Goal: Transaction & Acquisition: Purchase product/service

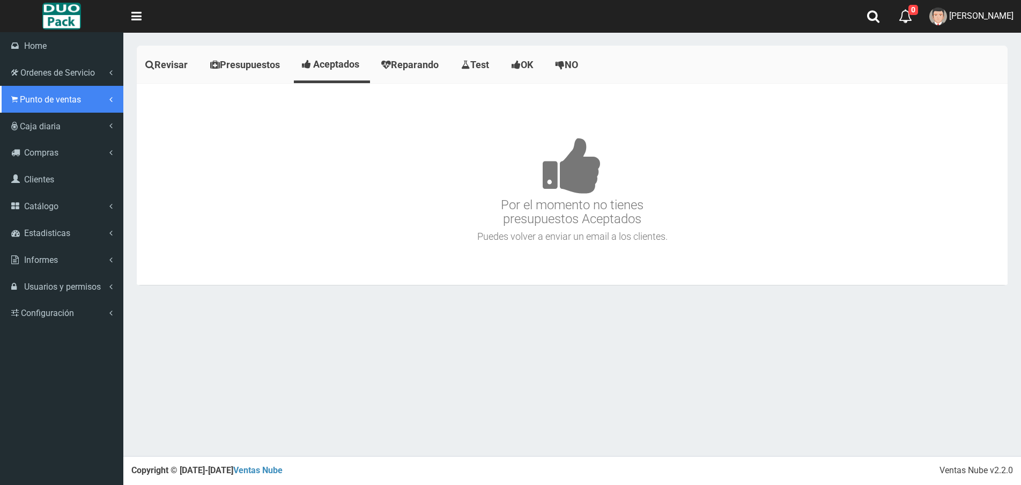
click at [52, 98] on span "Punto de ventas" at bounding box center [50, 99] width 61 height 10
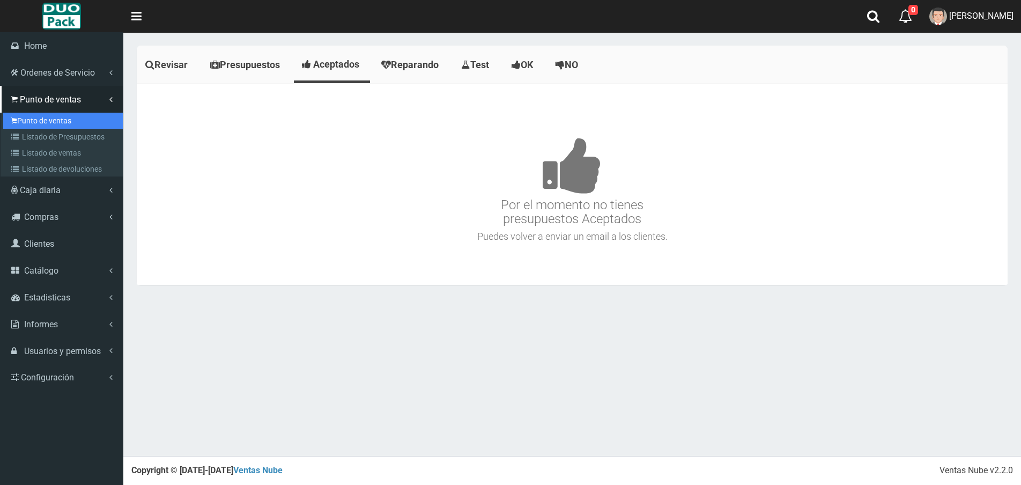
click at [62, 124] on link "Punto de ventas" at bounding box center [63, 121] width 120 height 16
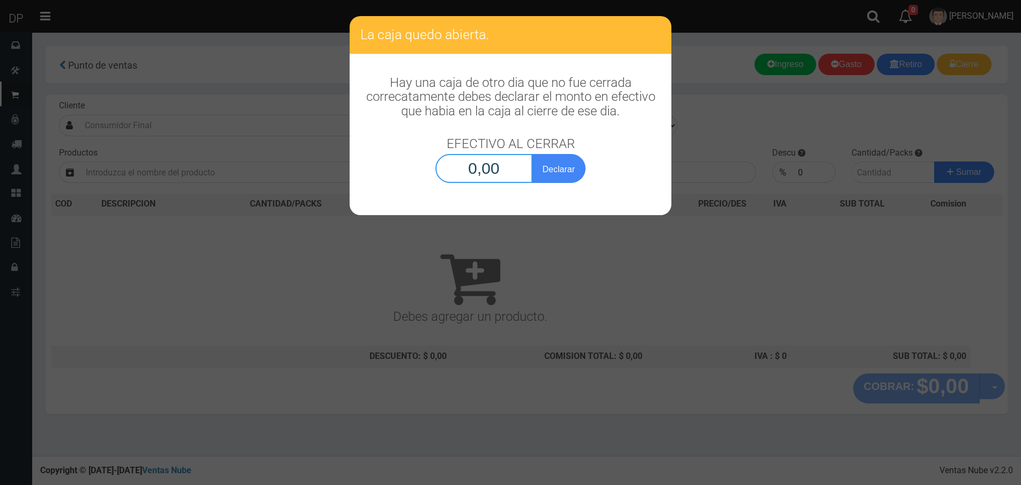
click at [505, 173] on input "0,00" at bounding box center [483, 168] width 97 height 29
type input "1,00"
click at [532, 154] on button "Declarar" at bounding box center [559, 168] width 54 height 29
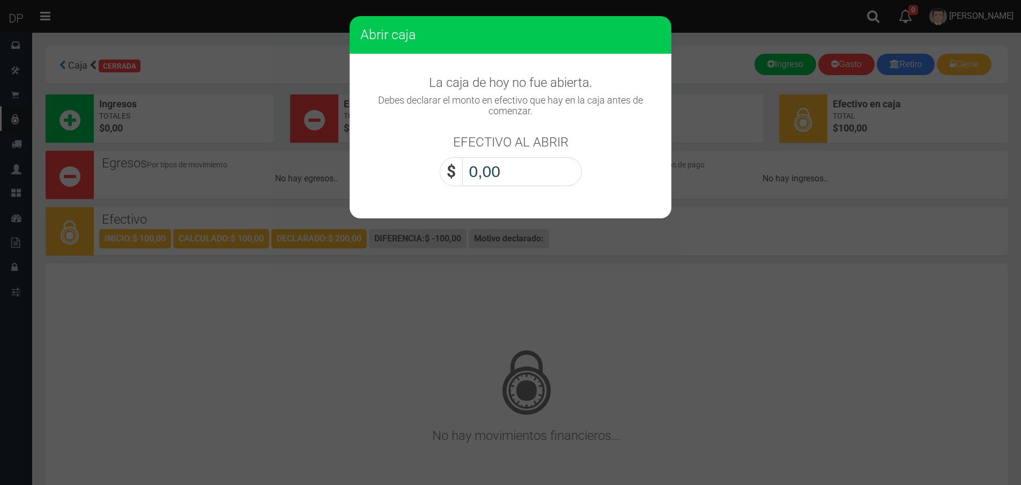
click at [505, 173] on input "0,00" at bounding box center [522, 171] width 120 height 29
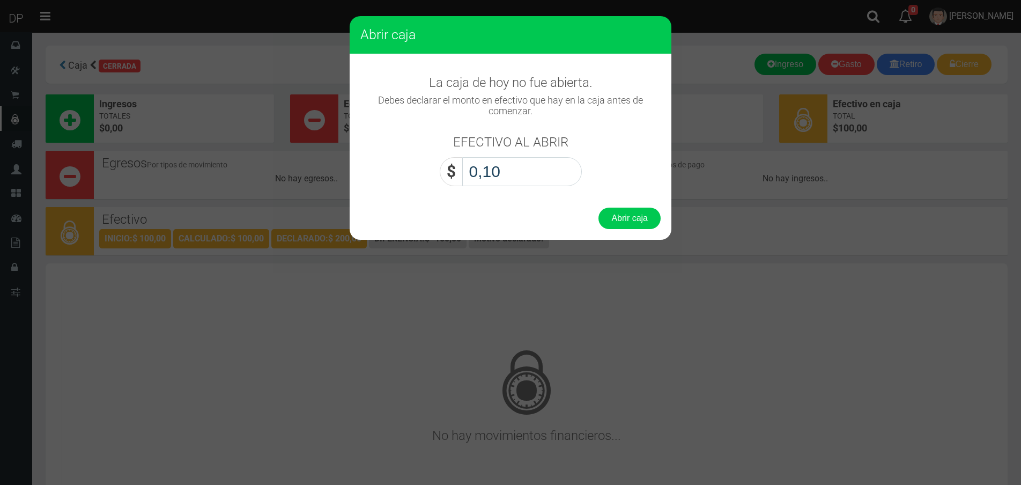
type input "1,00"
click at [598, 207] on button "Abrir caja" at bounding box center [629, 217] width 62 height 21
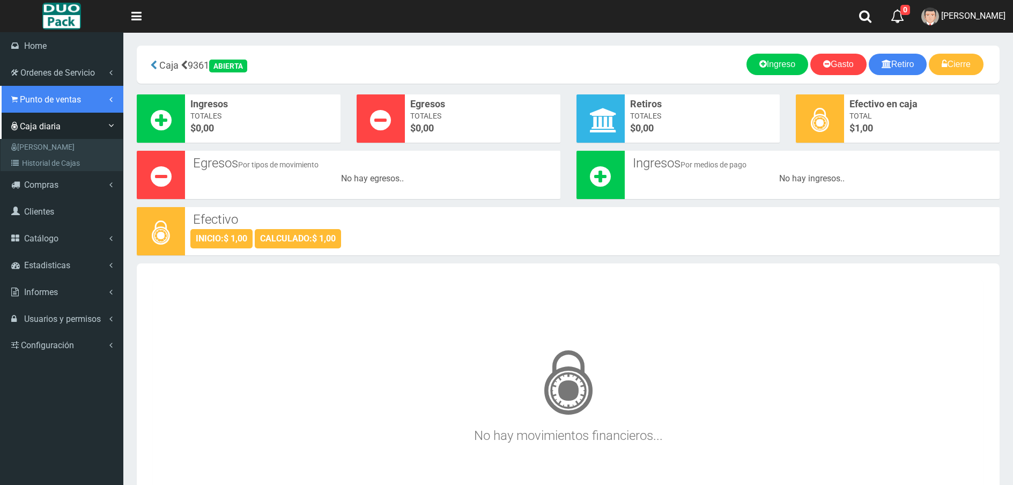
click at [40, 105] on link "Punto de ventas" at bounding box center [61, 99] width 123 height 27
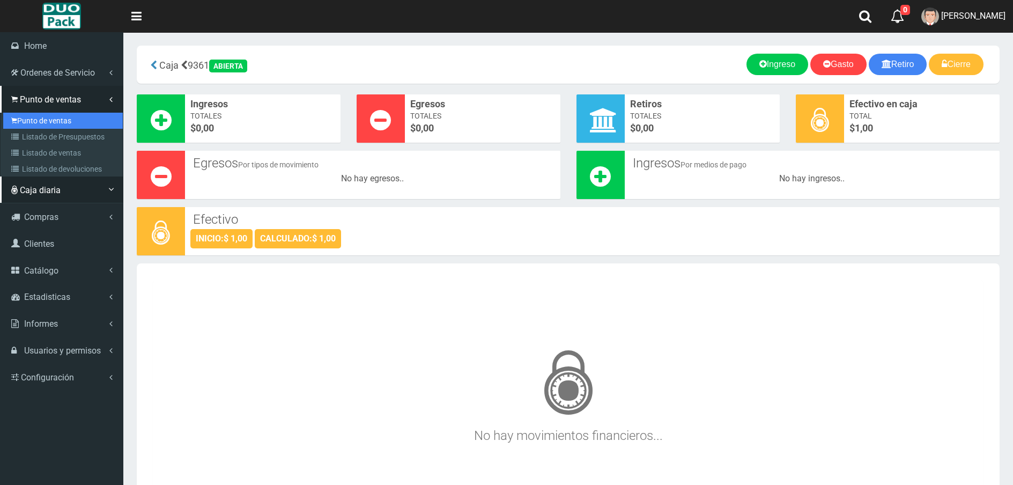
click at [47, 119] on link "Punto de ventas" at bounding box center [63, 121] width 120 height 16
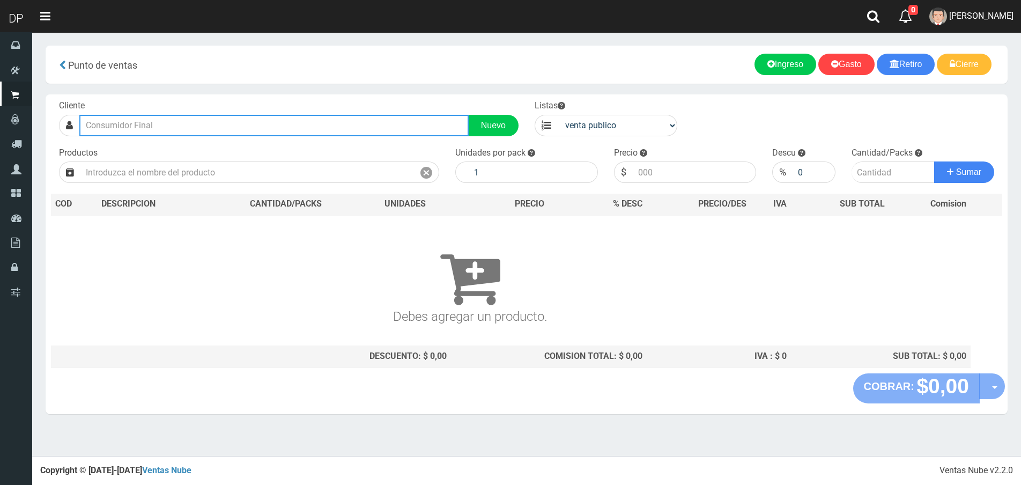
click at [207, 128] on input "text" at bounding box center [273, 125] width 389 height 21
type input "o"
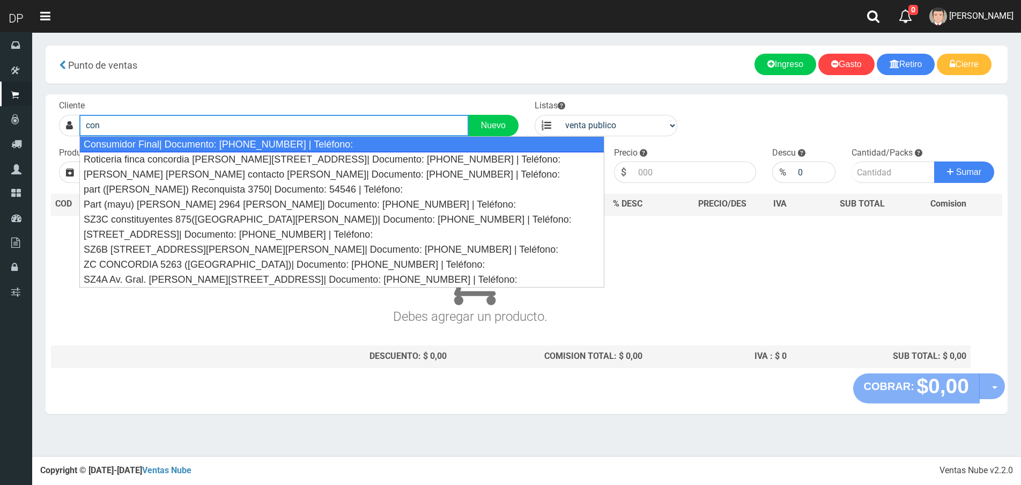
click at [207, 139] on div "Consumidor Final| Documento: 65466464 | Teléfono:" at bounding box center [341, 144] width 525 height 16
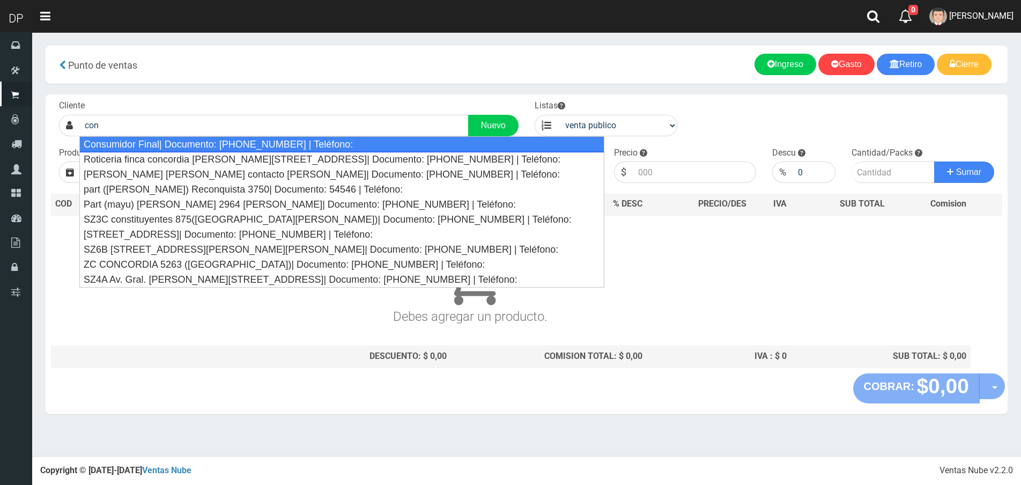
type input "Consumidor Final| Documento: 65466464 | Teléfono:"
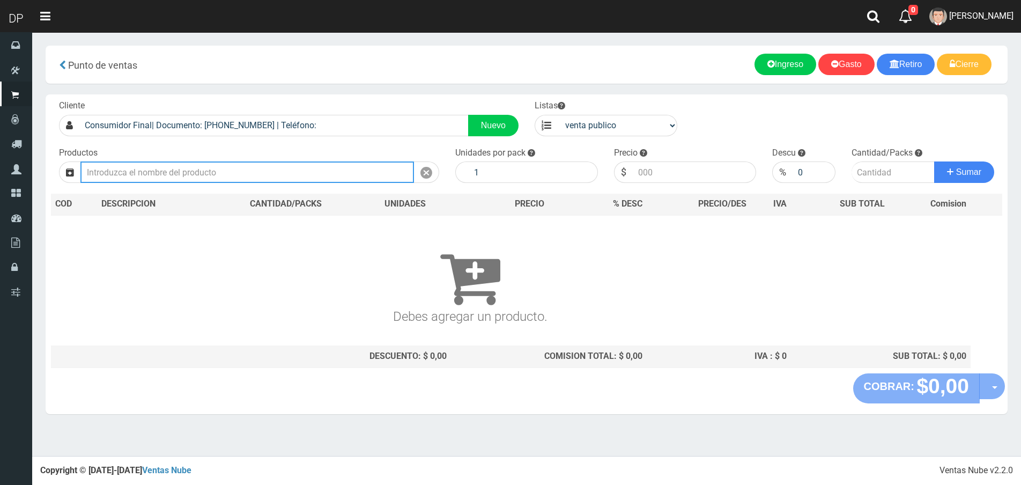
click at [210, 162] on input "text" at bounding box center [246, 171] width 333 height 21
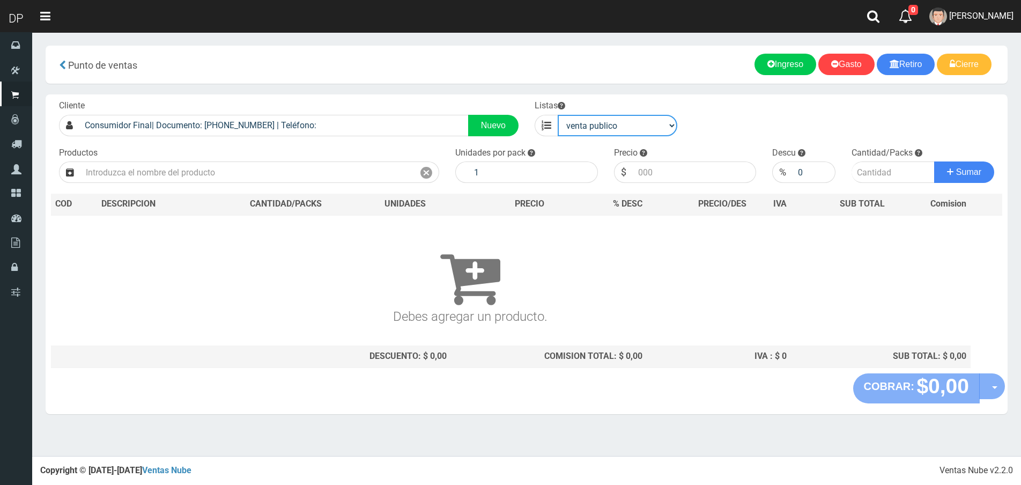
click at [594, 133] on select "venta publico Sup chinos reventas" at bounding box center [618, 125] width 120 height 21
select select "3"
click at [558, 115] on select "venta publico Sup chinos reventas" at bounding box center [618, 125] width 120 height 21
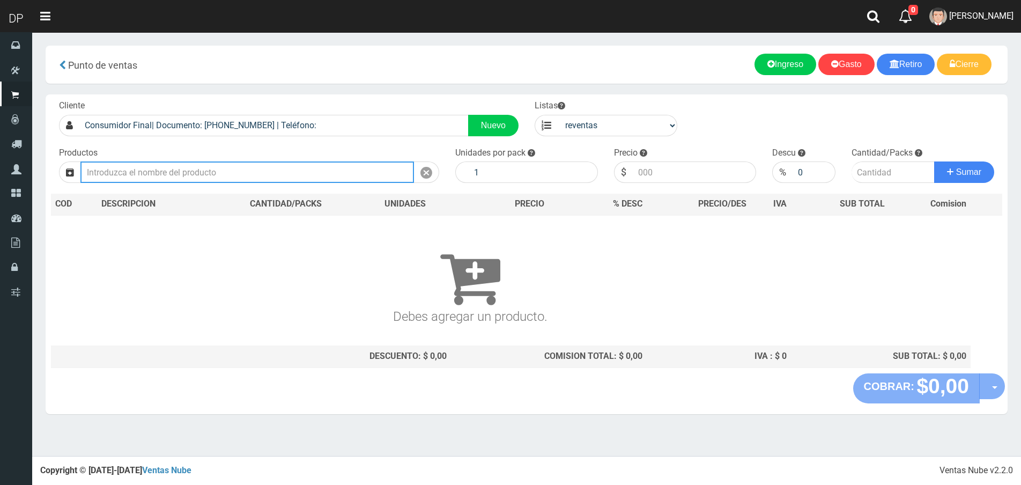
click at [299, 173] on input "text" at bounding box center [246, 171] width 333 height 21
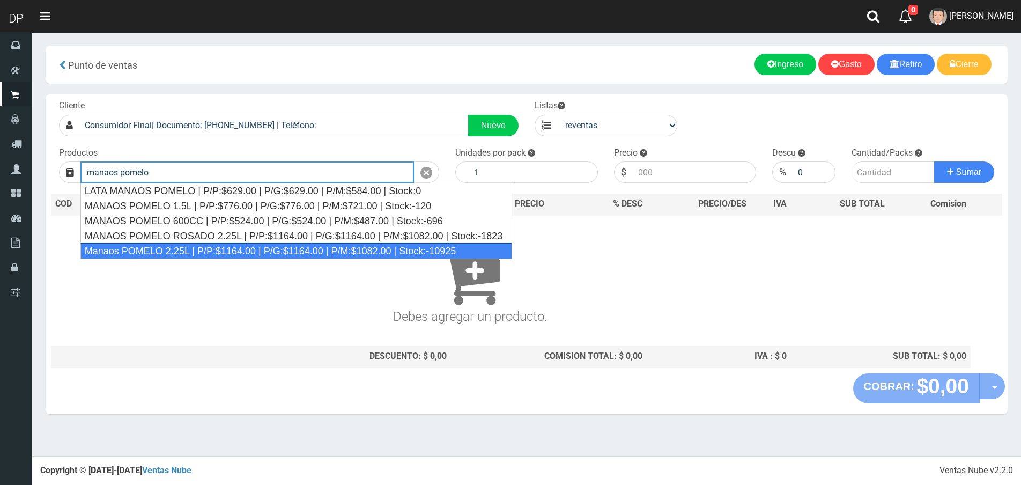
click at [236, 247] on div "Manaos POMELO 2.25L | P/P:$1164.00 | P/G:$1164.00 | P/M:$1082.00 | Stock:-10925" at bounding box center [296, 251] width 432 height 16
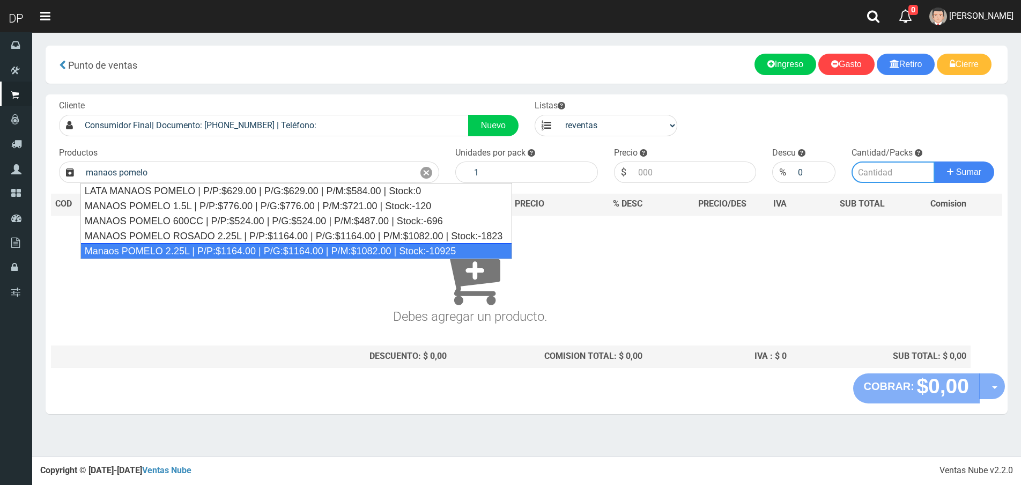
type input "Manaos POMELO 2.25L | P/P:$1164.00 | P/G:$1164.00 | P/M:$1082.00 | Stock:-10925"
type input "6"
type input "1082.00"
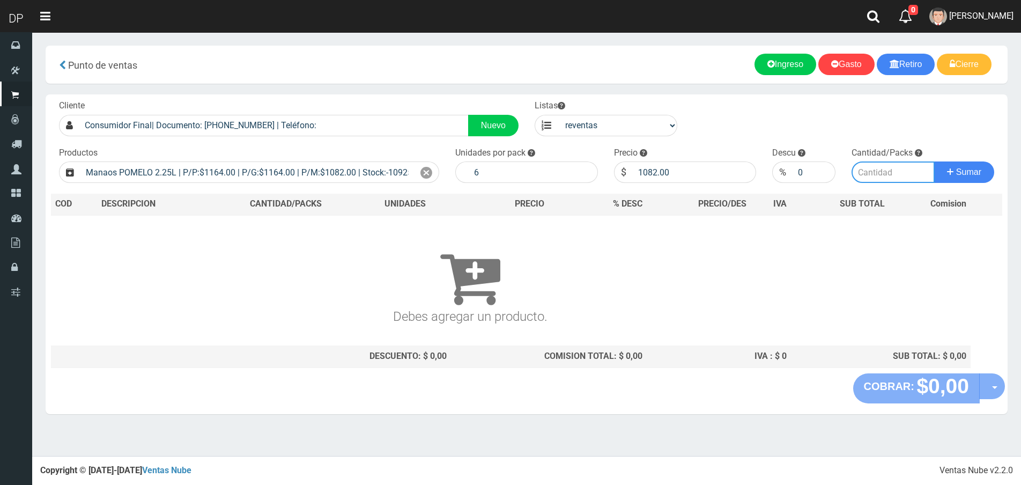
click at [858, 181] on input "number" at bounding box center [892, 171] width 83 height 21
click at [880, 173] on input "number" at bounding box center [892, 171] width 83 height 21
type input "2"
click at [934, 161] on button "Sumar" at bounding box center [964, 171] width 60 height 21
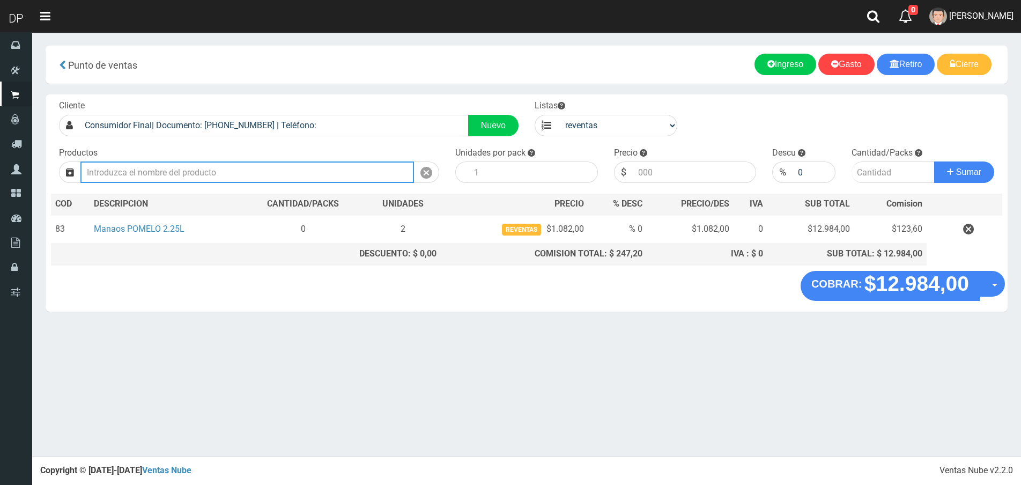
click at [301, 174] on input "text" at bounding box center [246, 171] width 333 height 21
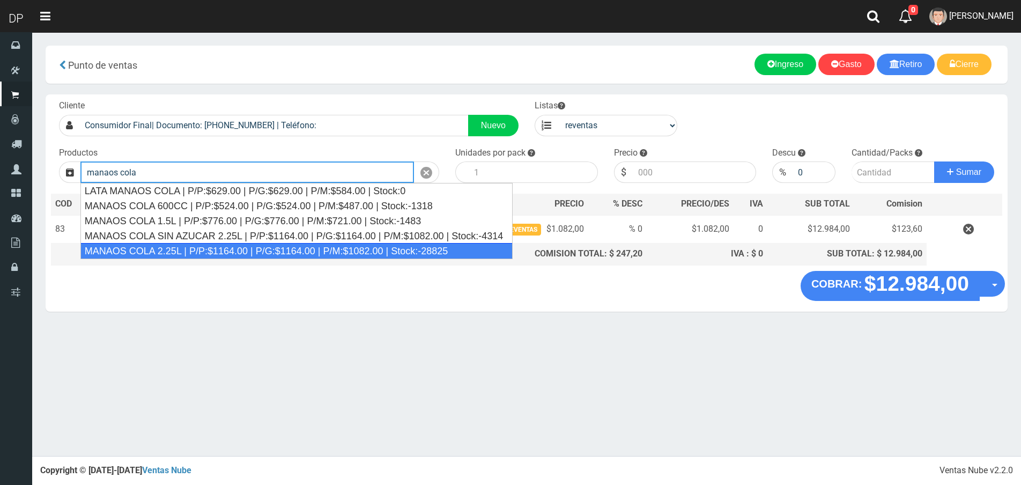
click at [256, 254] on div "MANAOS COLA 2.25L | P/P:$1164.00 | P/G:$1164.00 | P/M:$1082.00 | Stock:-28825" at bounding box center [296, 251] width 432 height 16
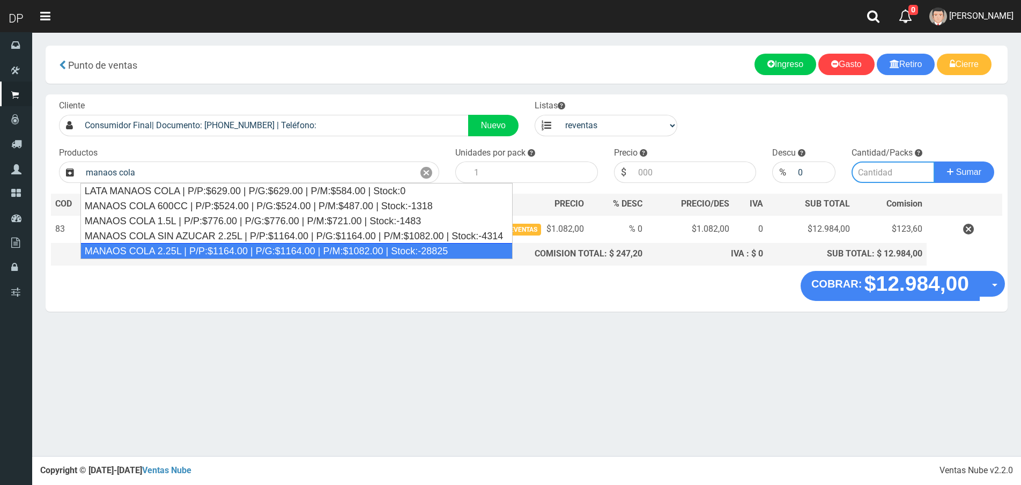
type input "MANAOS COLA 2.25L | P/P:$1164.00 | P/G:$1164.00 | P/M:$1082.00 | Stock:-28825"
type input "6"
type input "1082.00"
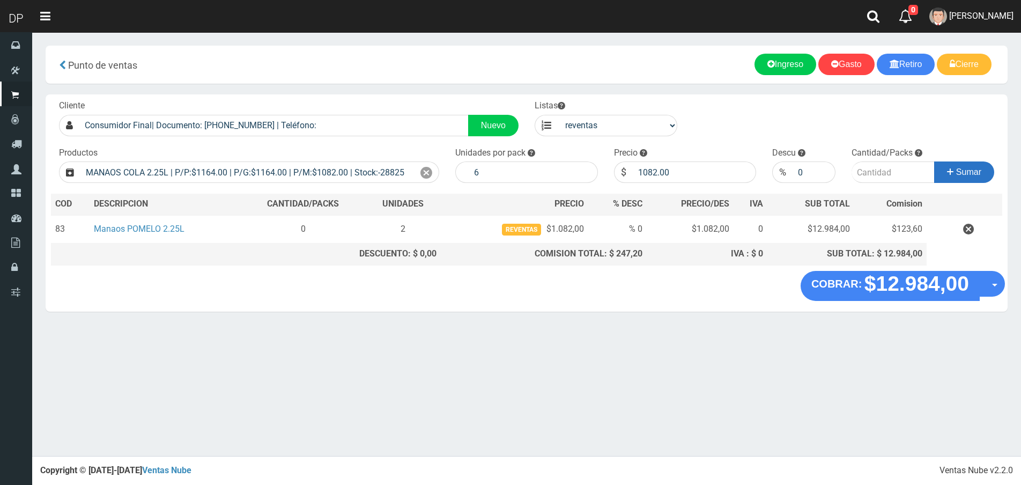
click at [968, 169] on span "Sumar" at bounding box center [968, 171] width 25 height 9
click at [880, 169] on input "Introduzca la cantidad" at bounding box center [892, 171] width 83 height 21
type input "1"
click at [934, 161] on button "Sumar" at bounding box center [964, 171] width 60 height 21
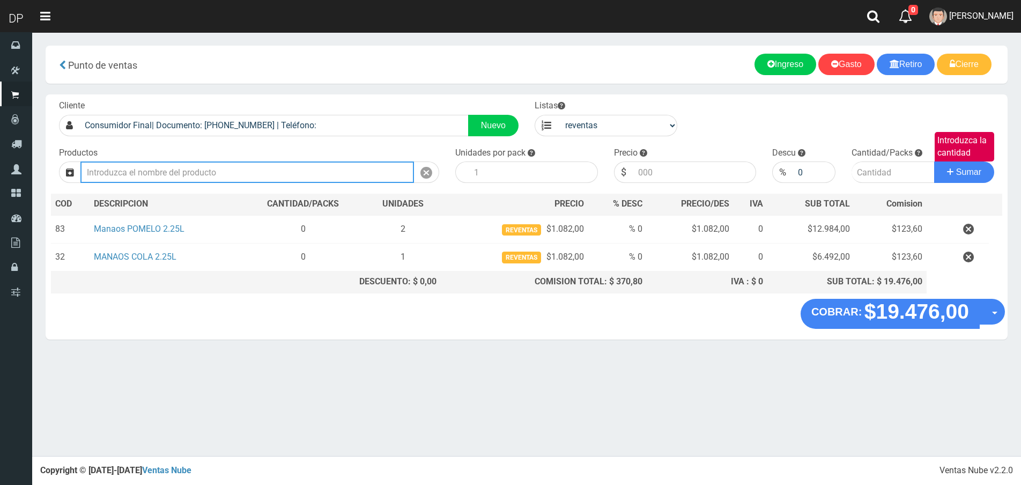
click at [290, 168] on input "text" at bounding box center [246, 171] width 333 height 21
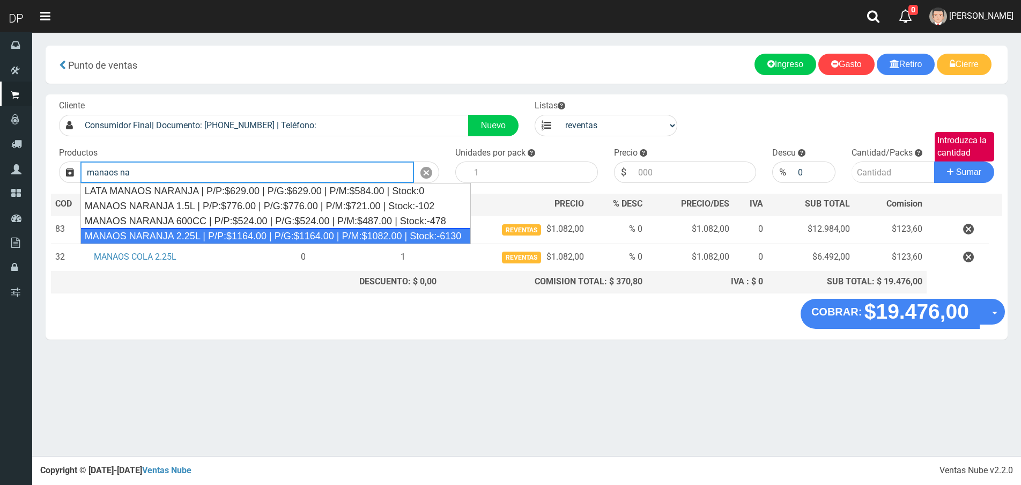
click at [268, 237] on div "MANAOS NARANJA 2.25L | P/P:$1164.00 | P/G:$1164.00 | P/M:$1082.00 | Stock:-6130" at bounding box center [275, 236] width 390 height 16
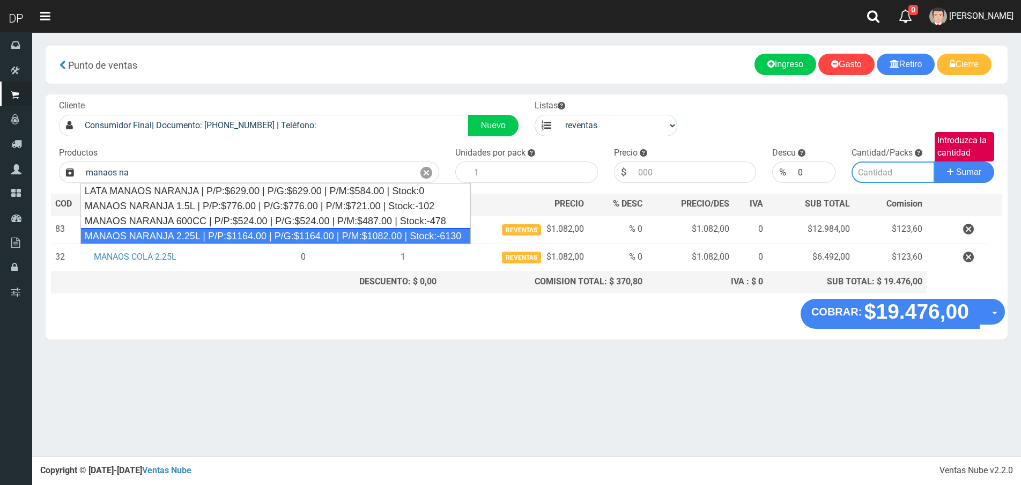
type input "MANAOS NARANJA 2.25L | P/P:$1164.00 | P/G:$1164.00 | P/M:$1082.00 | Stock:-6130"
type input "6"
type input "1082.00"
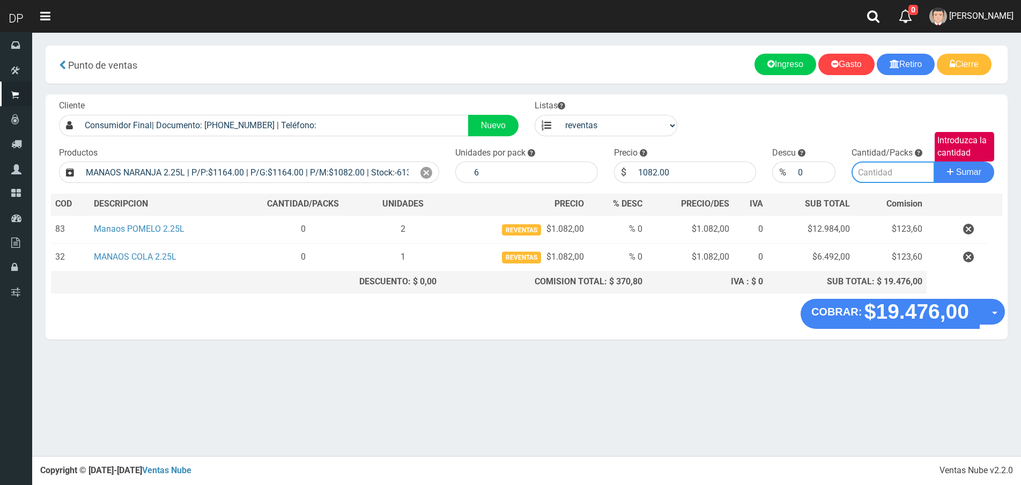
click at [857, 179] on input "Introduzca la cantidad" at bounding box center [892, 171] width 83 height 21
type input "1"
click at [934, 161] on button "Sumar" at bounding box center [964, 171] width 60 height 21
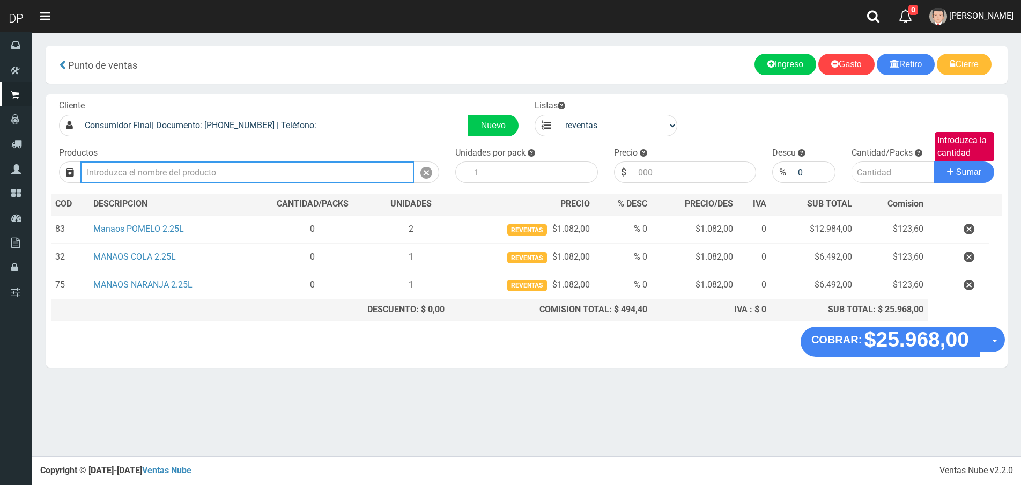
click at [214, 175] on input "text" at bounding box center [246, 171] width 333 height 21
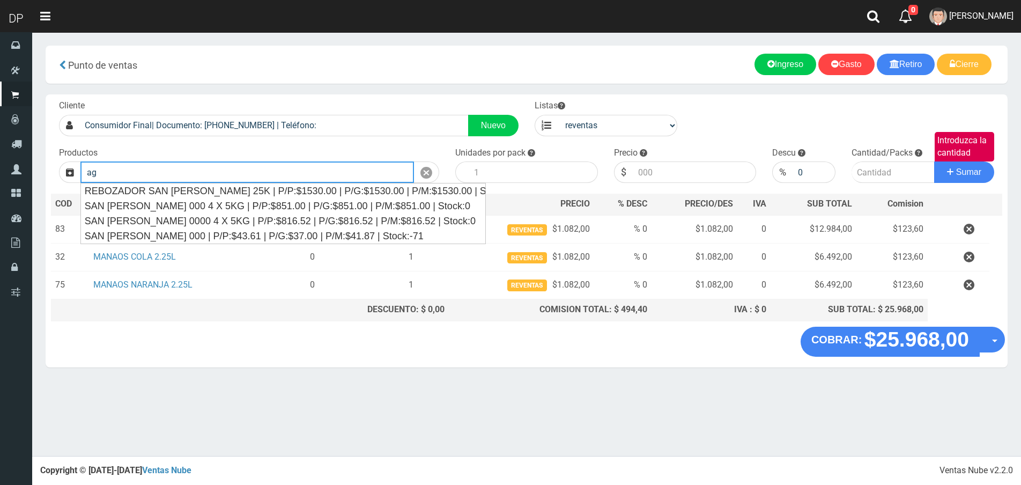
type input "a"
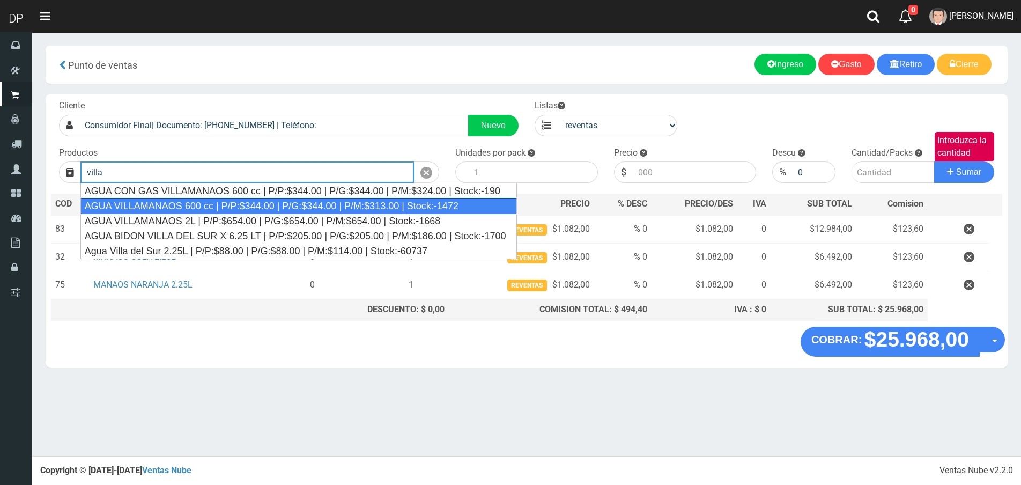
click at [248, 208] on div "AGUA VILLAMANAOS 600 cc | P/P:$344.00 | P/G:$344.00 | P/M:$313.00 | Stock:-1472" at bounding box center [298, 206] width 436 height 16
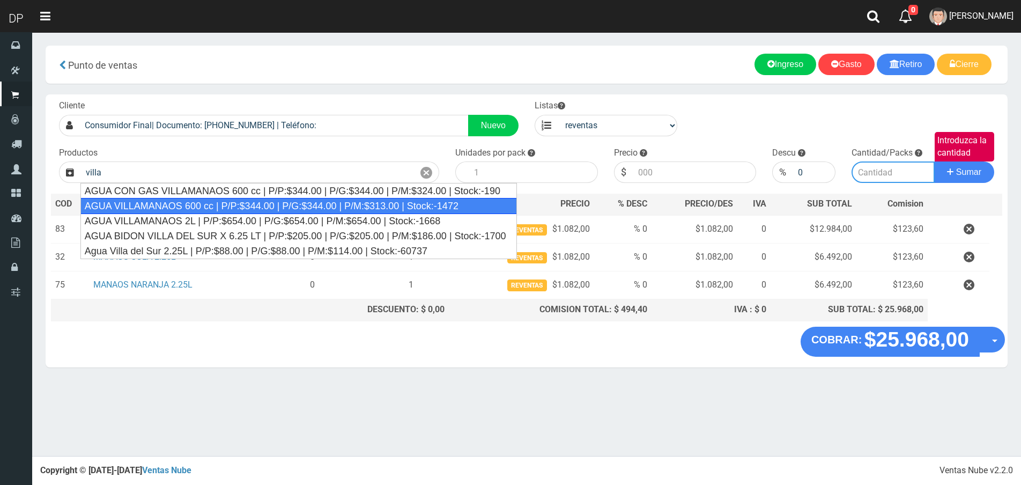
type input "AGUA VILLAMANAOS 600 cc | P/P:$344.00 | P/G:$344.00 | P/M:$313.00 | Stock:-1472"
type input "12"
type input "313.00"
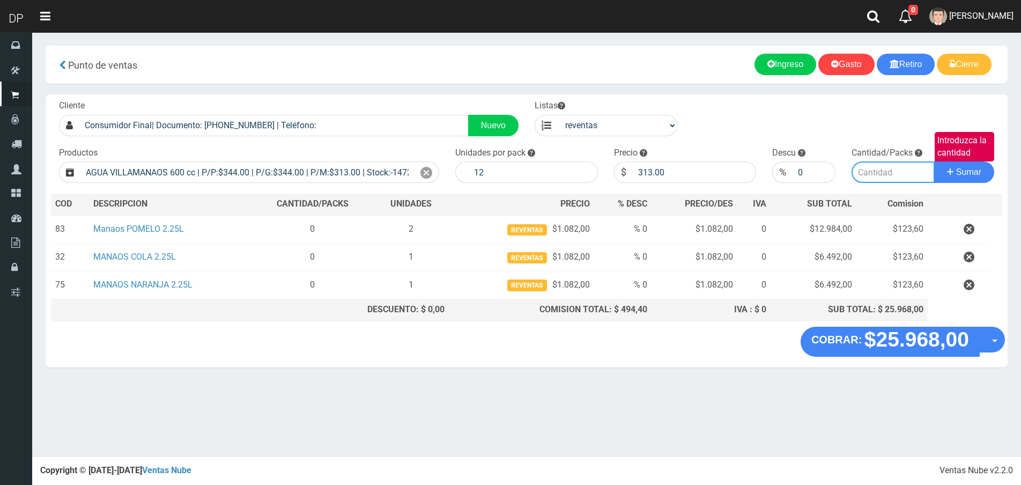
click at [900, 171] on input "Introduzca la cantidad" at bounding box center [892, 171] width 83 height 21
type input "1"
click at [934, 161] on button "Sumar" at bounding box center [964, 171] width 60 height 21
